Goal: Find specific page/section: Find specific page/section

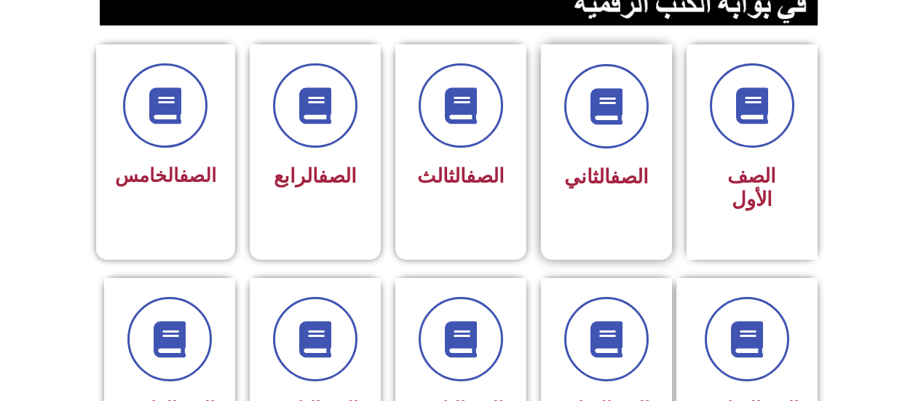
scroll to position [437, 0]
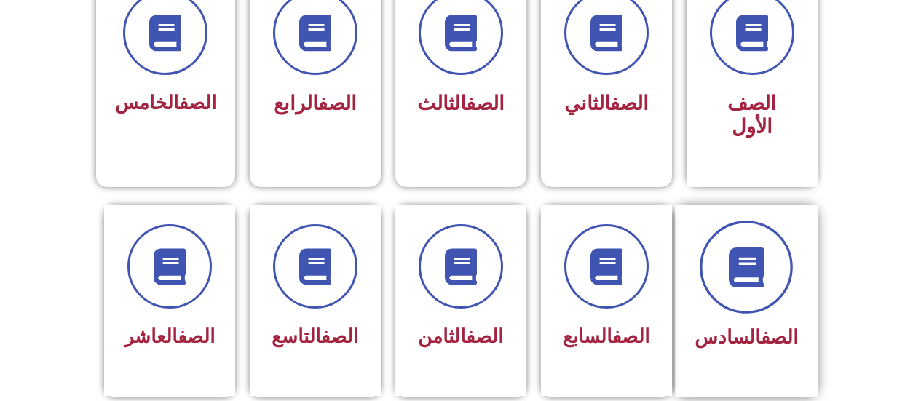
click at [779, 252] on span at bounding box center [745, 267] width 93 height 93
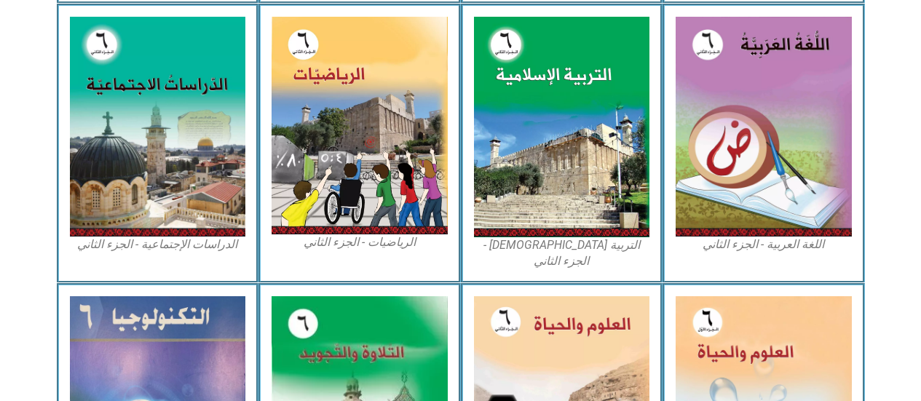
scroll to position [897, 0]
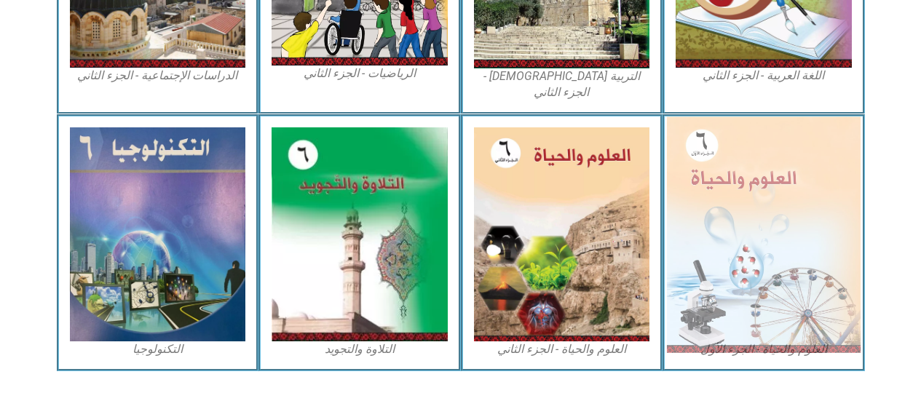
click at [785, 219] on img at bounding box center [764, 234] width 194 height 236
click at [739, 183] on img at bounding box center [764, 234] width 194 height 236
click at [700, 161] on img at bounding box center [764, 234] width 194 height 236
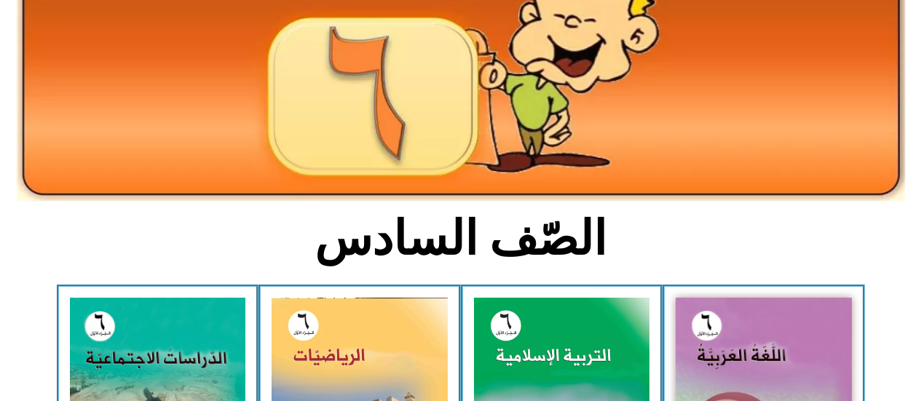
scroll to position [23, 0]
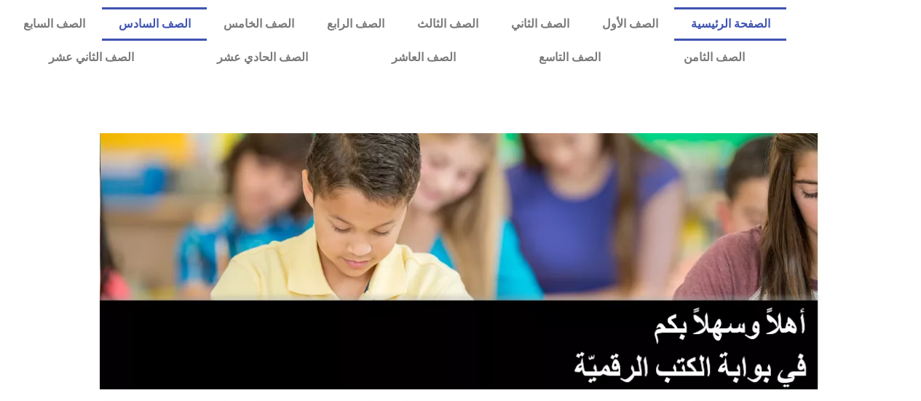
click at [207, 17] on link "الصف السادس" at bounding box center [154, 23] width 105 height 33
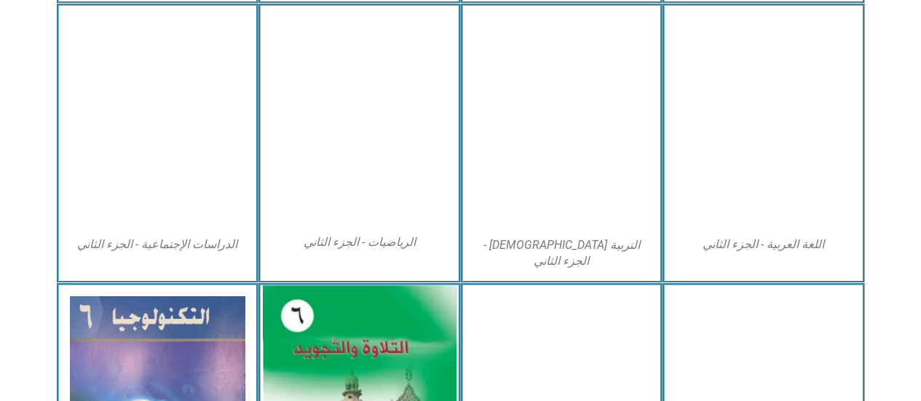
scroll to position [897, 0]
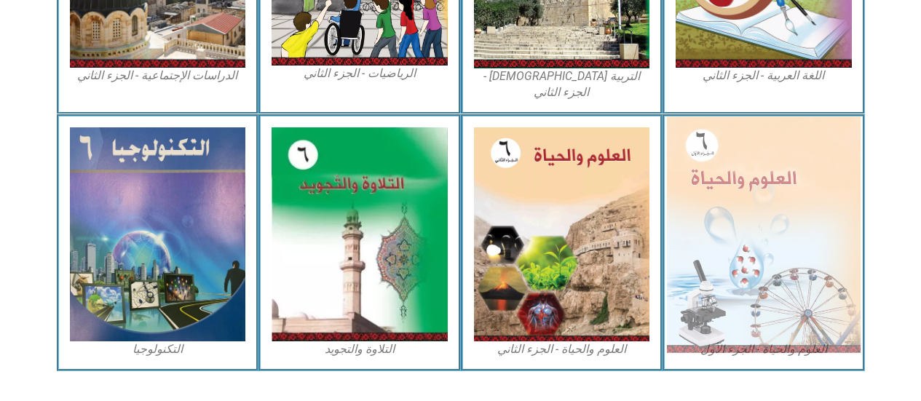
click at [695, 140] on img at bounding box center [764, 234] width 194 height 236
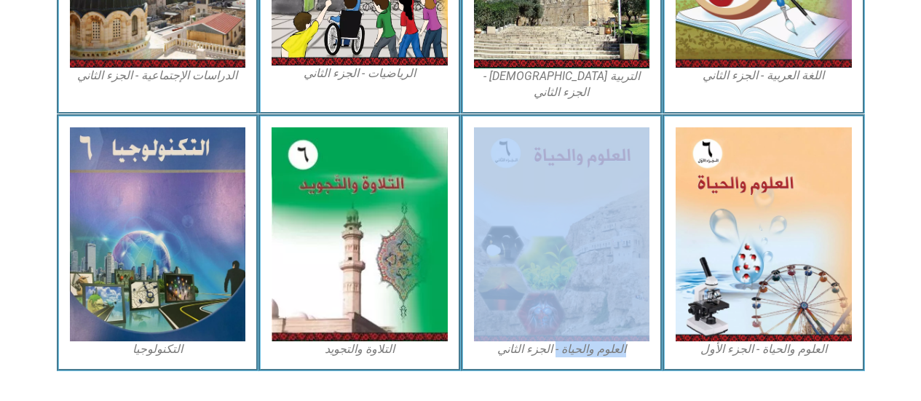
drag, startPoint x: 555, startPoint y: 375, endPoint x: 539, endPoint y: 399, distance: 29.3
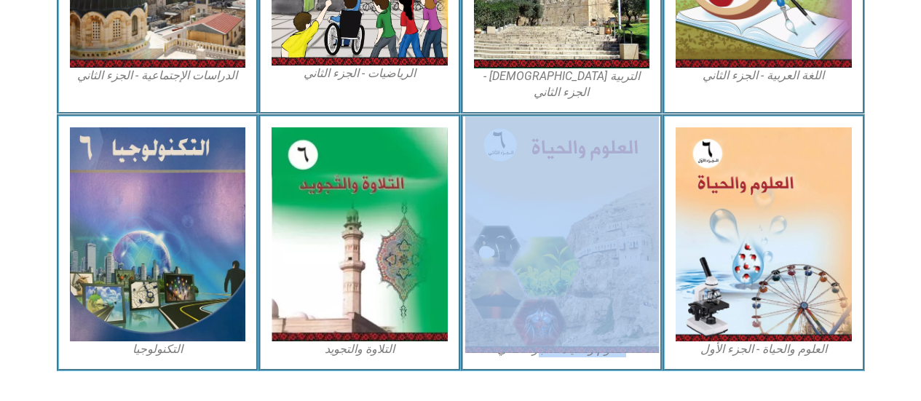
click at [615, 261] on img at bounding box center [561, 234] width 194 height 236
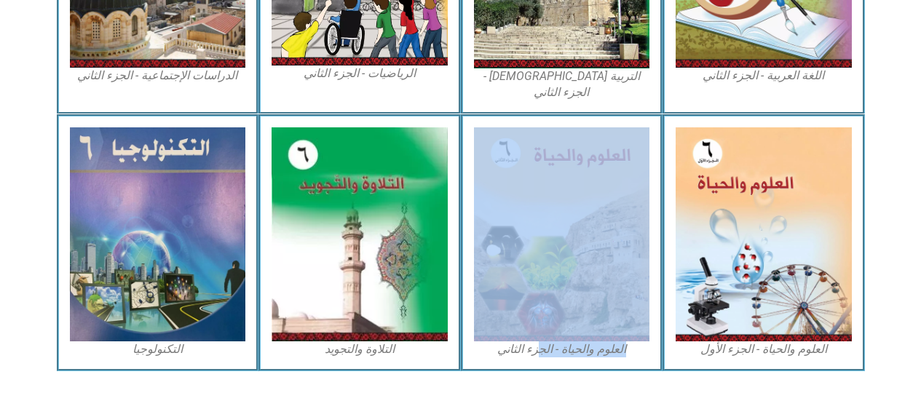
click at [601, 341] on figcaption "العلوم والحياة - الجزء الثاني" at bounding box center [562, 349] width 176 height 16
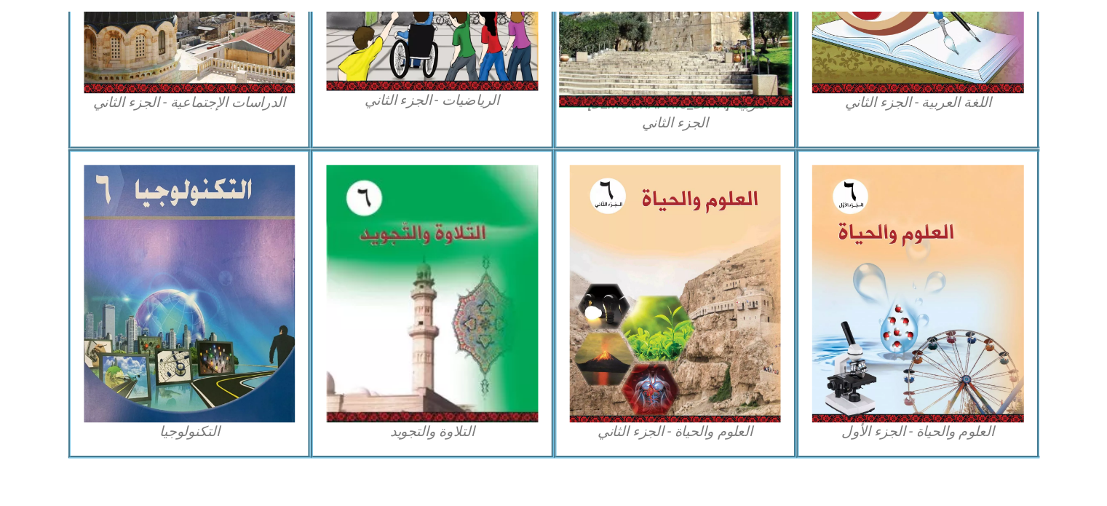
scroll to position [644, 0]
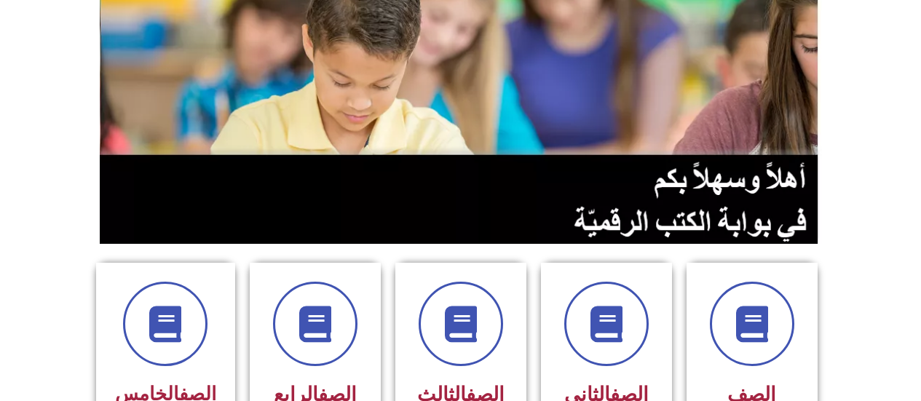
scroll to position [73, 0]
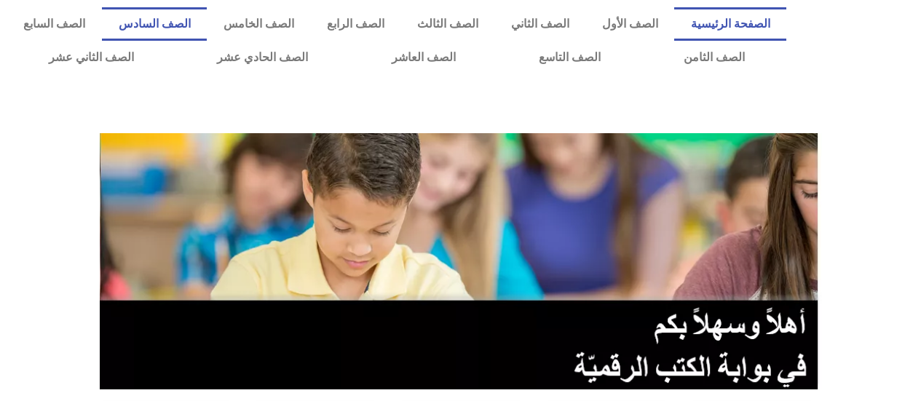
click at [207, 21] on link "الصف السادس" at bounding box center [154, 23] width 105 height 33
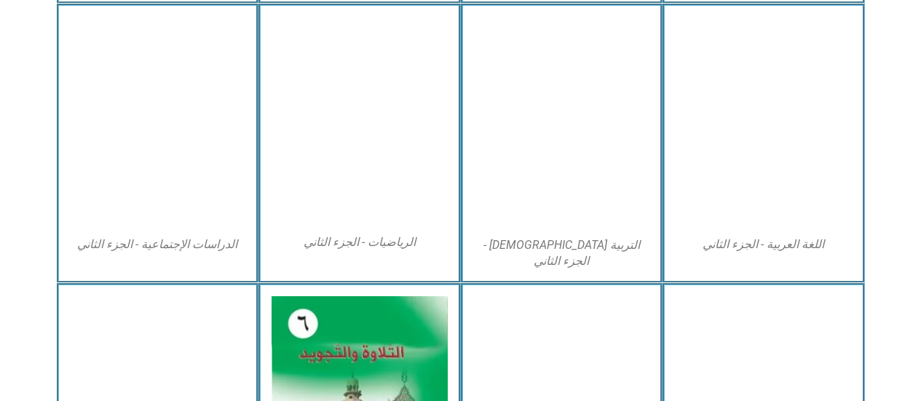
scroll to position [801, 0]
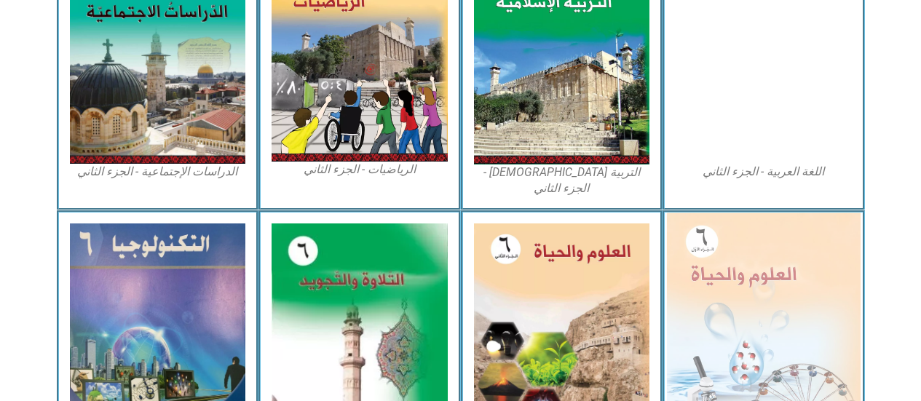
click at [803, 315] on img at bounding box center [764, 331] width 194 height 236
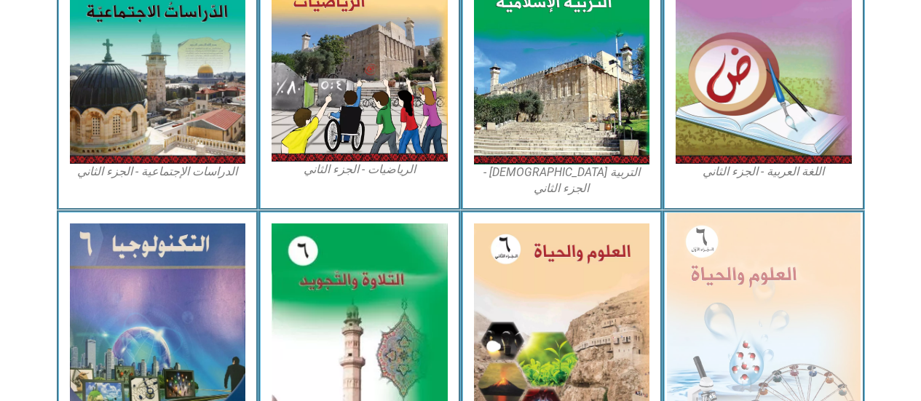
click at [777, 315] on img at bounding box center [764, 331] width 194 height 236
click at [782, 313] on img at bounding box center [764, 331] width 194 height 236
click at [701, 292] on img at bounding box center [764, 331] width 194 height 236
click at [694, 312] on img at bounding box center [764, 331] width 194 height 236
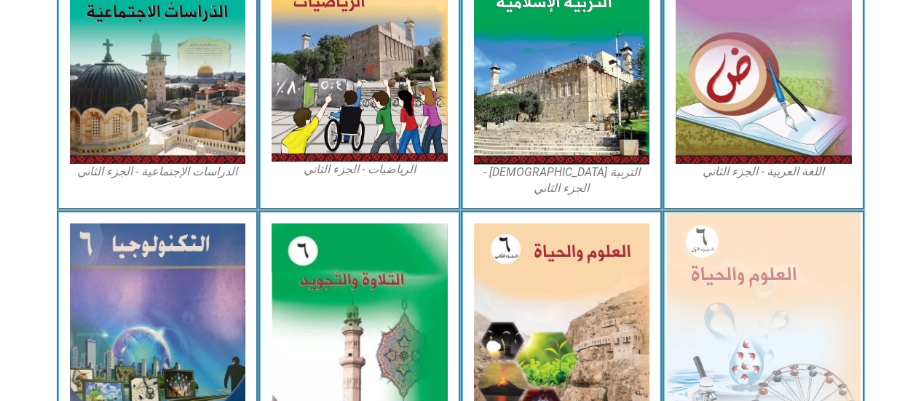
click at [694, 313] on img at bounding box center [764, 331] width 194 height 236
click at [698, 319] on img at bounding box center [764, 331] width 194 height 236
click at [698, 309] on img at bounding box center [764, 331] width 194 height 236
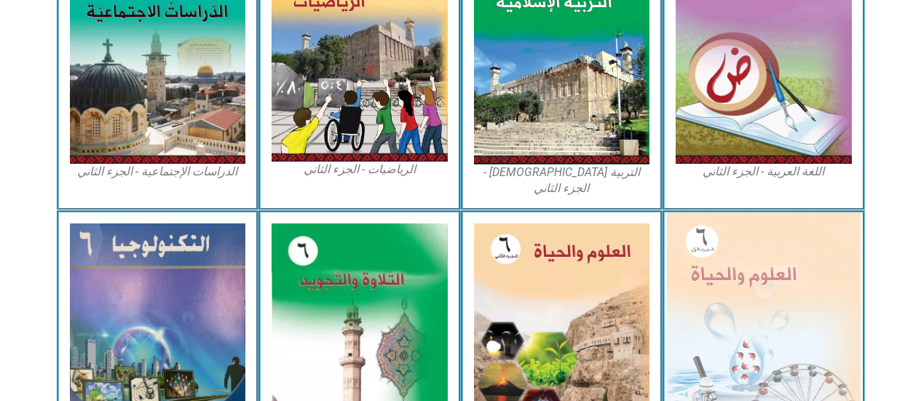
click at [698, 320] on img at bounding box center [764, 331] width 194 height 236
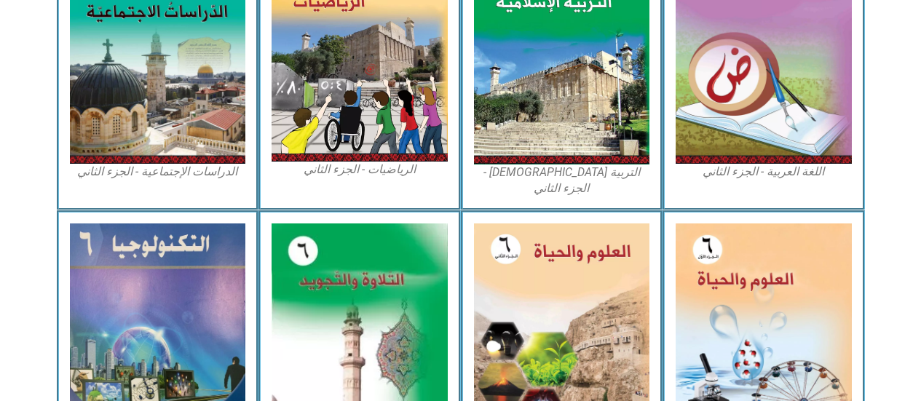
drag, startPoint x: 655, startPoint y: 288, endPoint x: 0, endPoint y: 12, distance: 711.0
